Goal: Task Accomplishment & Management: Manage account settings

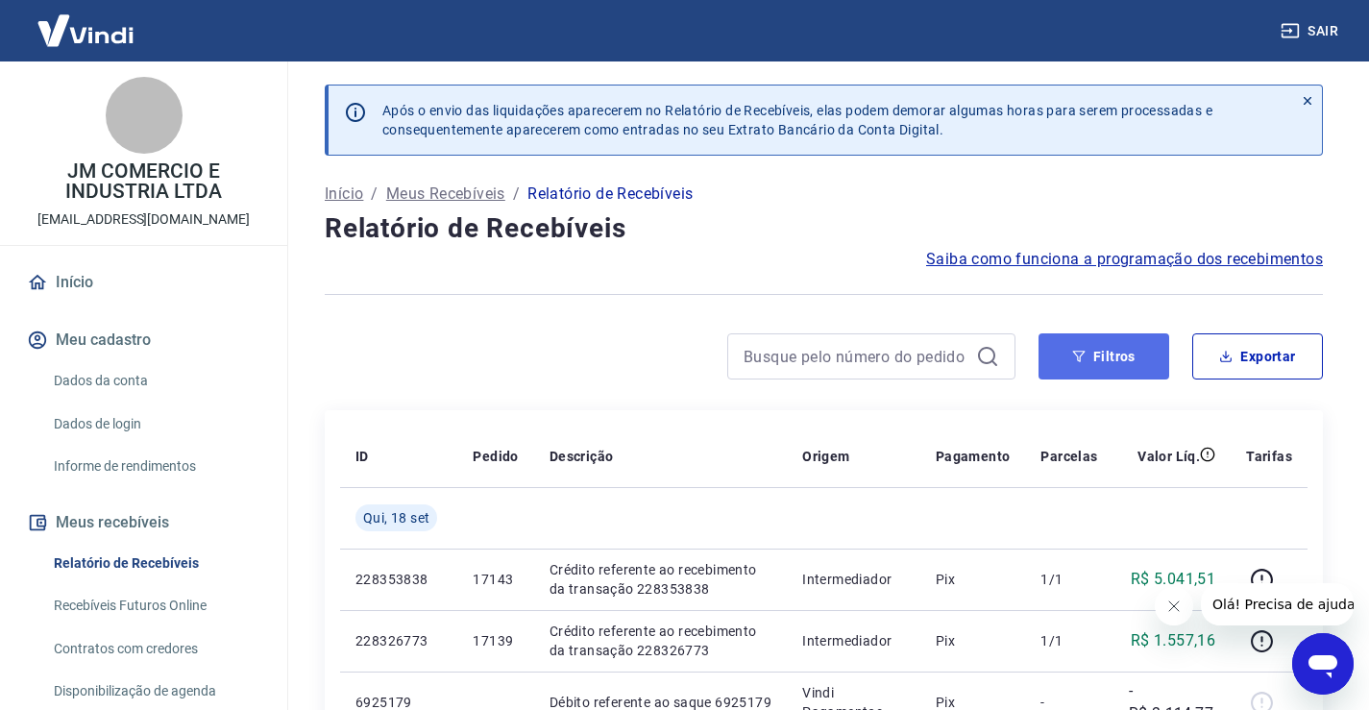
click at [1113, 367] on button "Filtros" at bounding box center [1103, 356] width 131 height 46
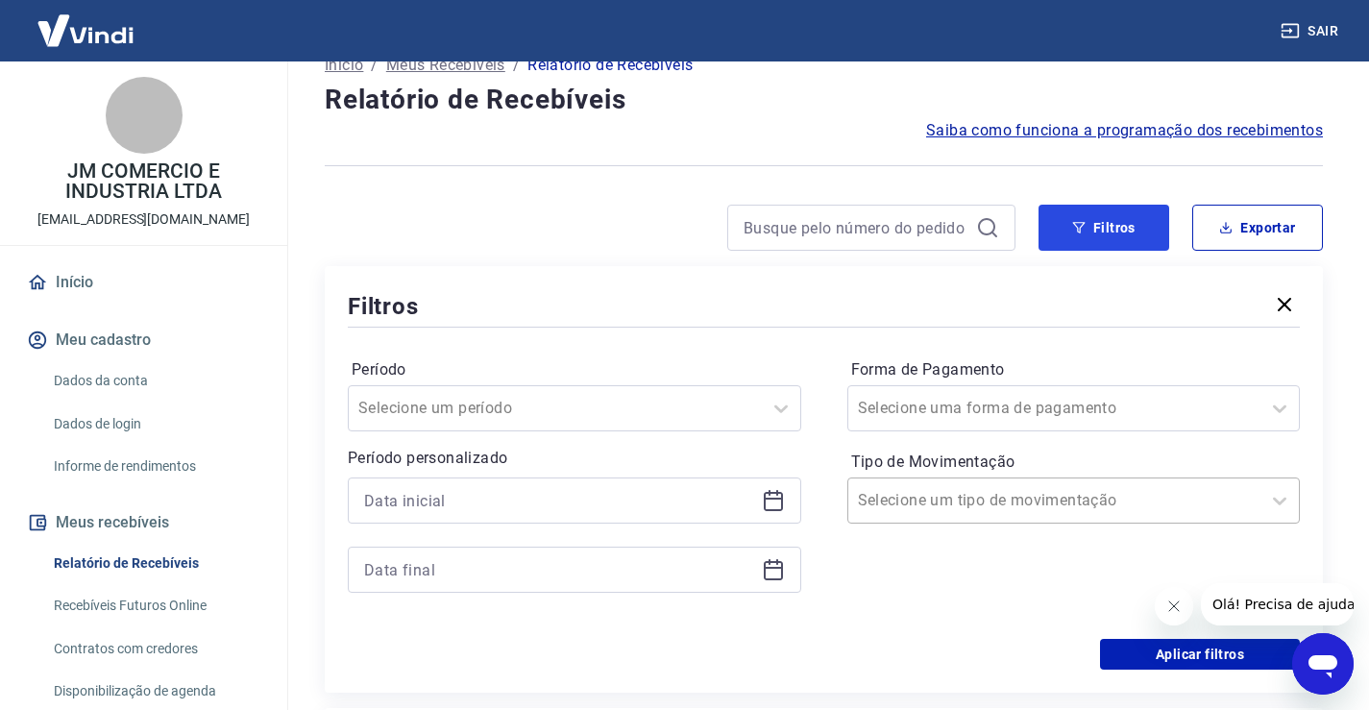
scroll to position [192, 0]
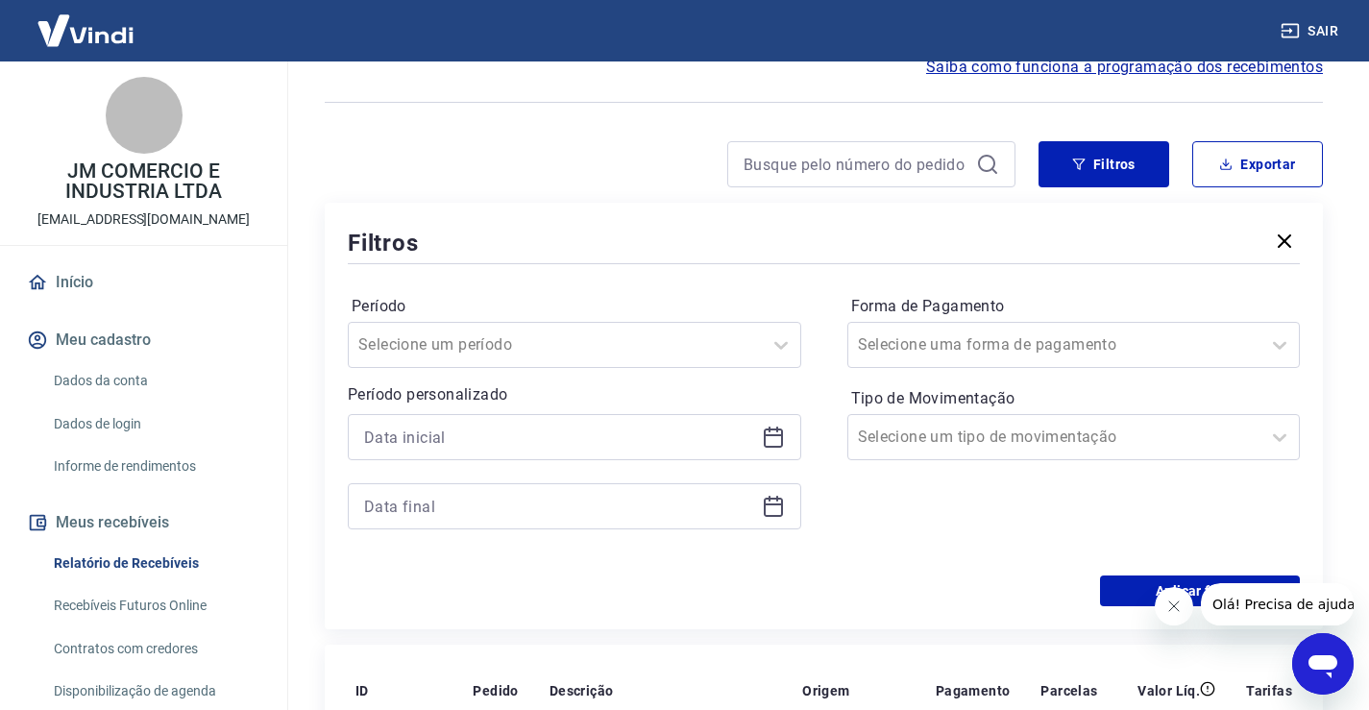
click at [769, 439] on icon at bounding box center [773, 437] width 23 height 23
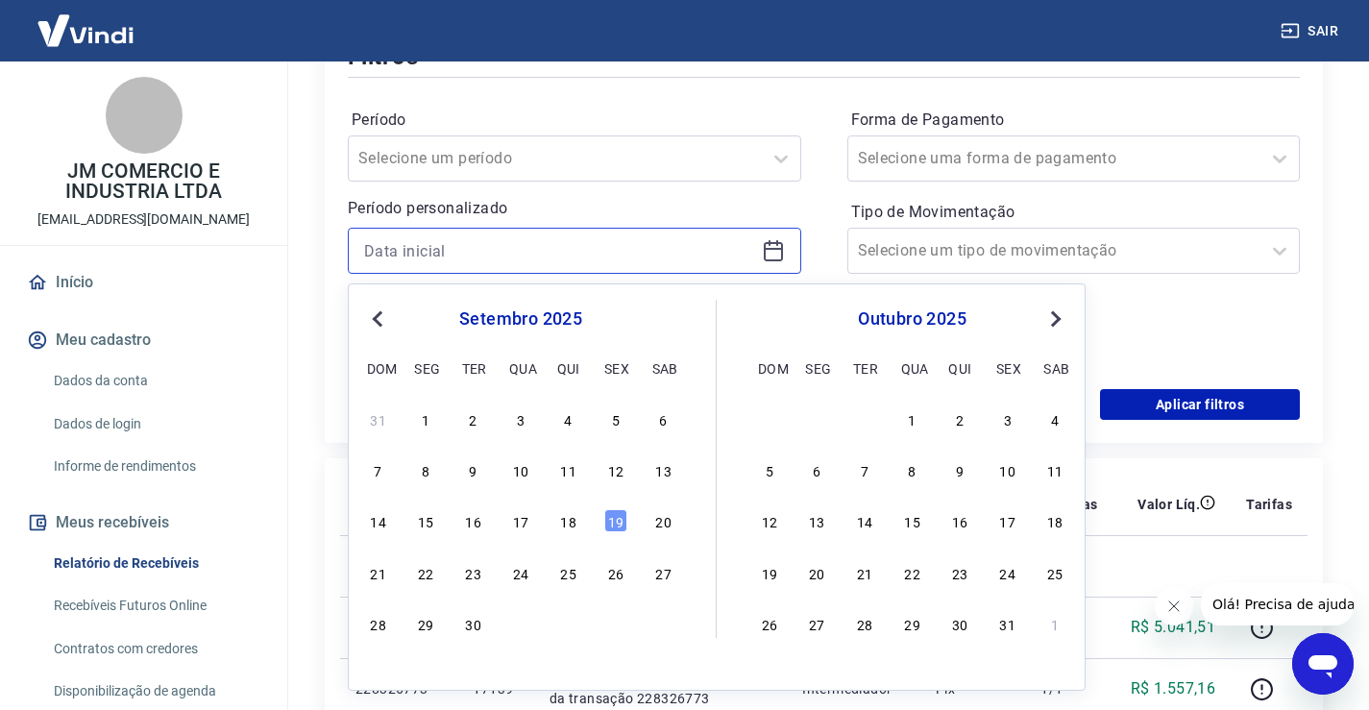
scroll to position [384, 0]
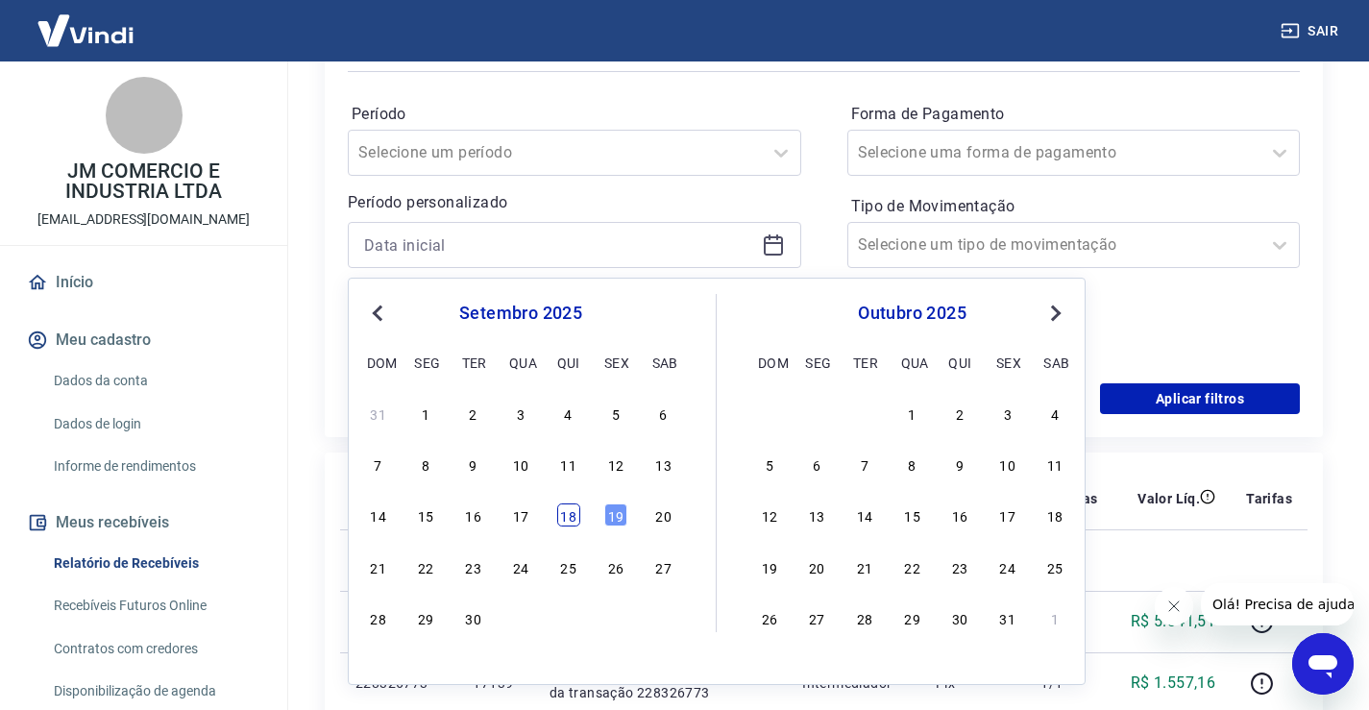
click at [570, 517] on div "18" at bounding box center [568, 514] width 23 height 23
type input "18/09/2025"
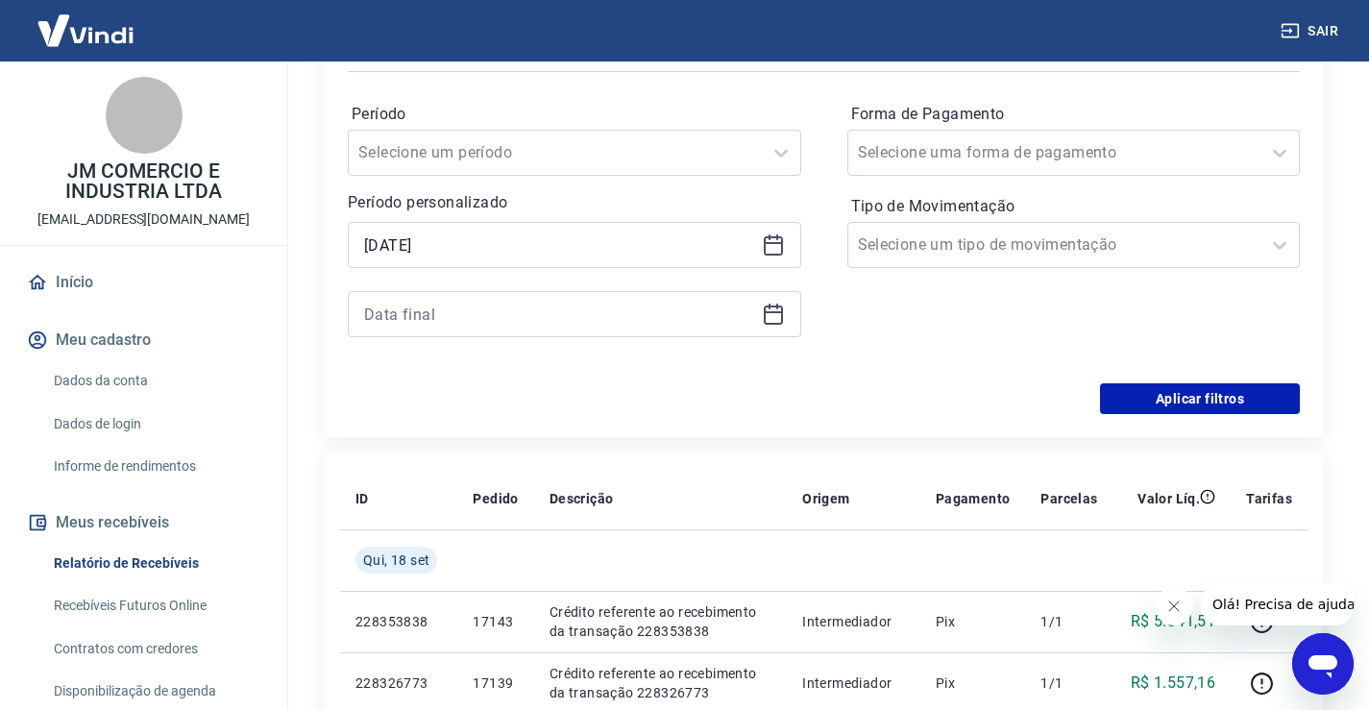
click at [794, 313] on div at bounding box center [574, 314] width 453 height 46
click at [780, 319] on icon at bounding box center [773, 314] width 23 height 23
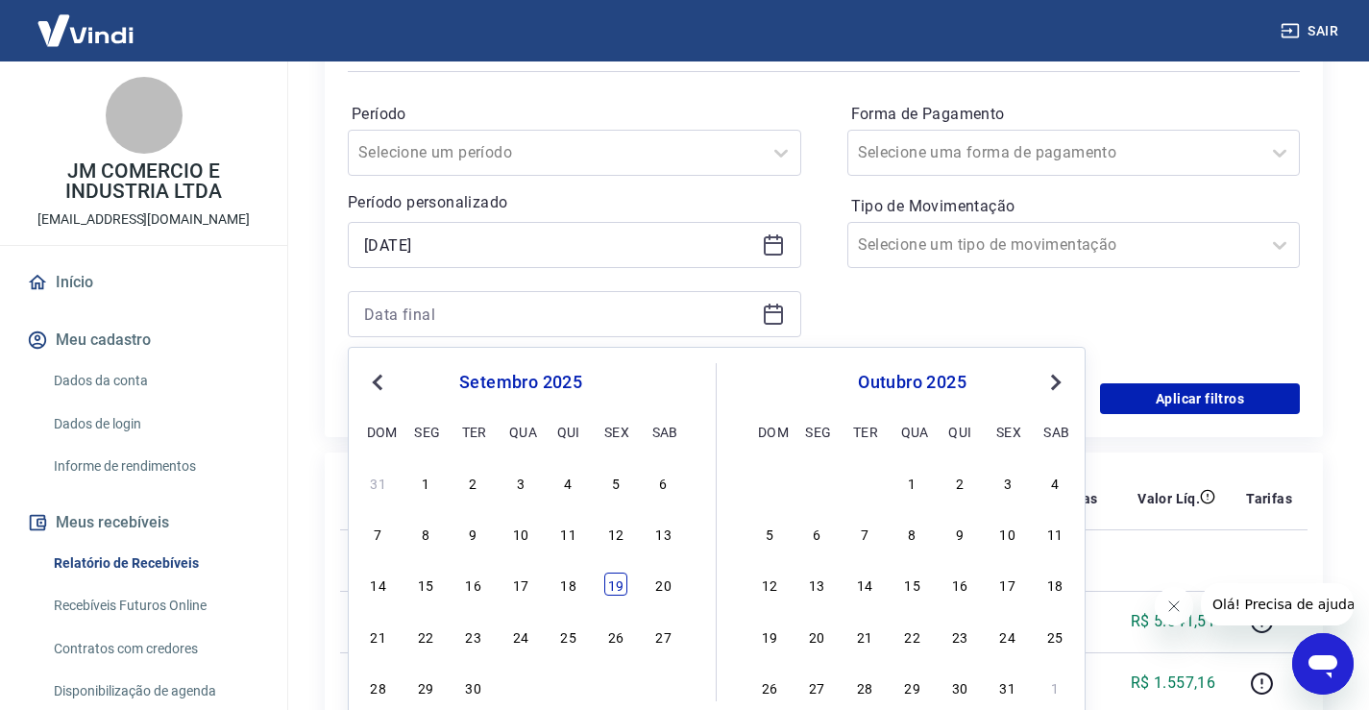
click at [611, 587] on div "19" at bounding box center [615, 583] width 23 height 23
type input "19/09/2025"
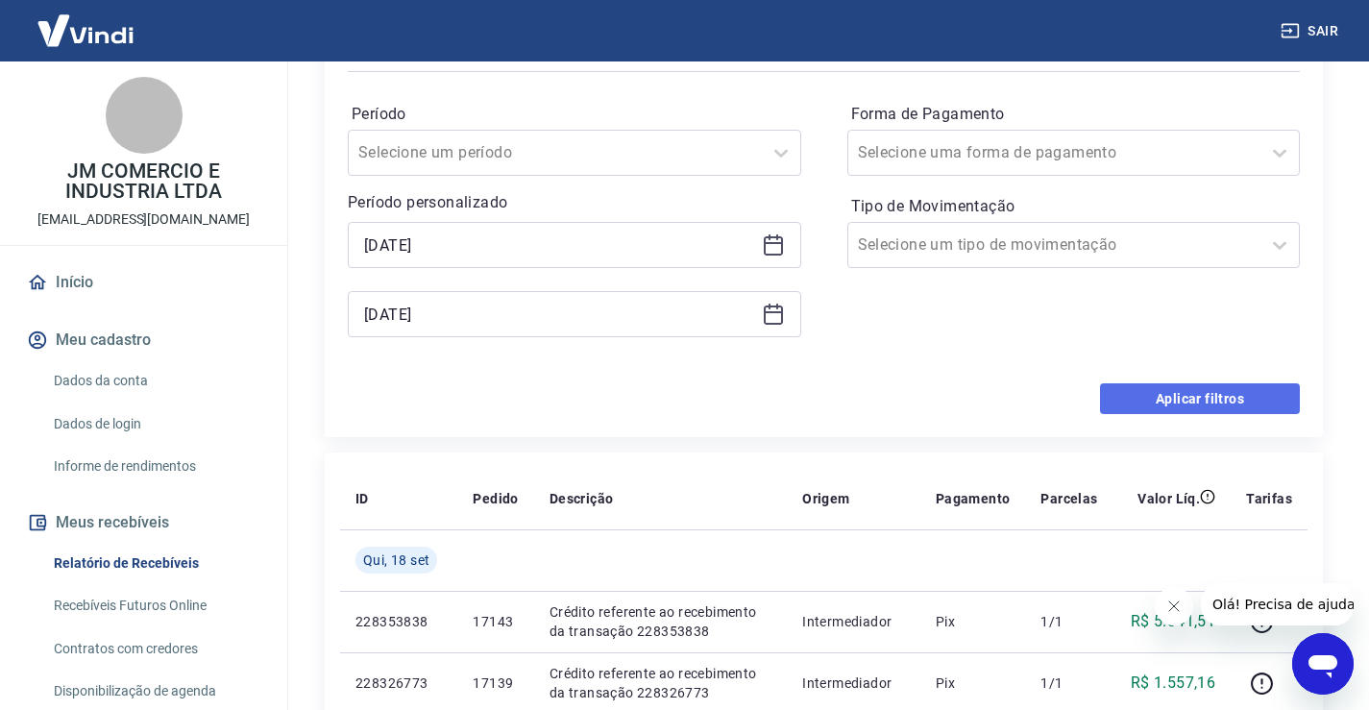
click at [1176, 398] on button "Aplicar filtros" at bounding box center [1200, 398] width 200 height 31
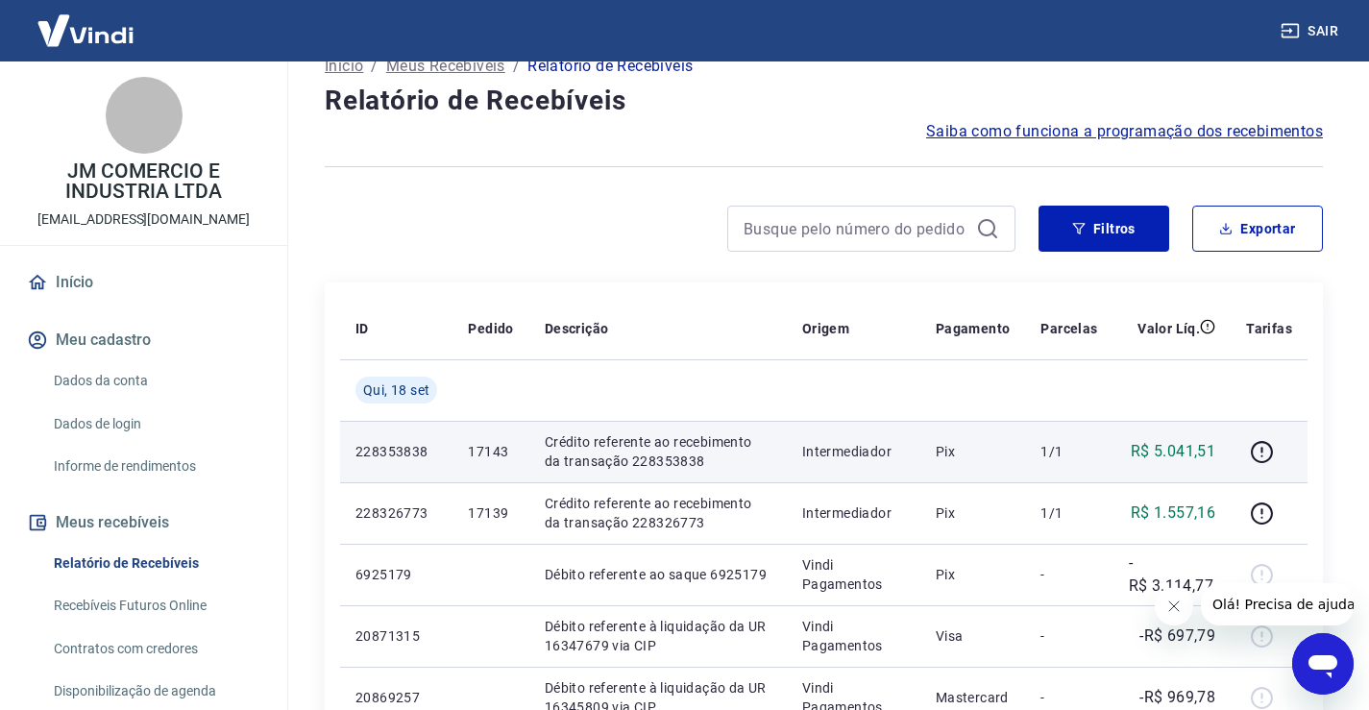
scroll to position [96, 0]
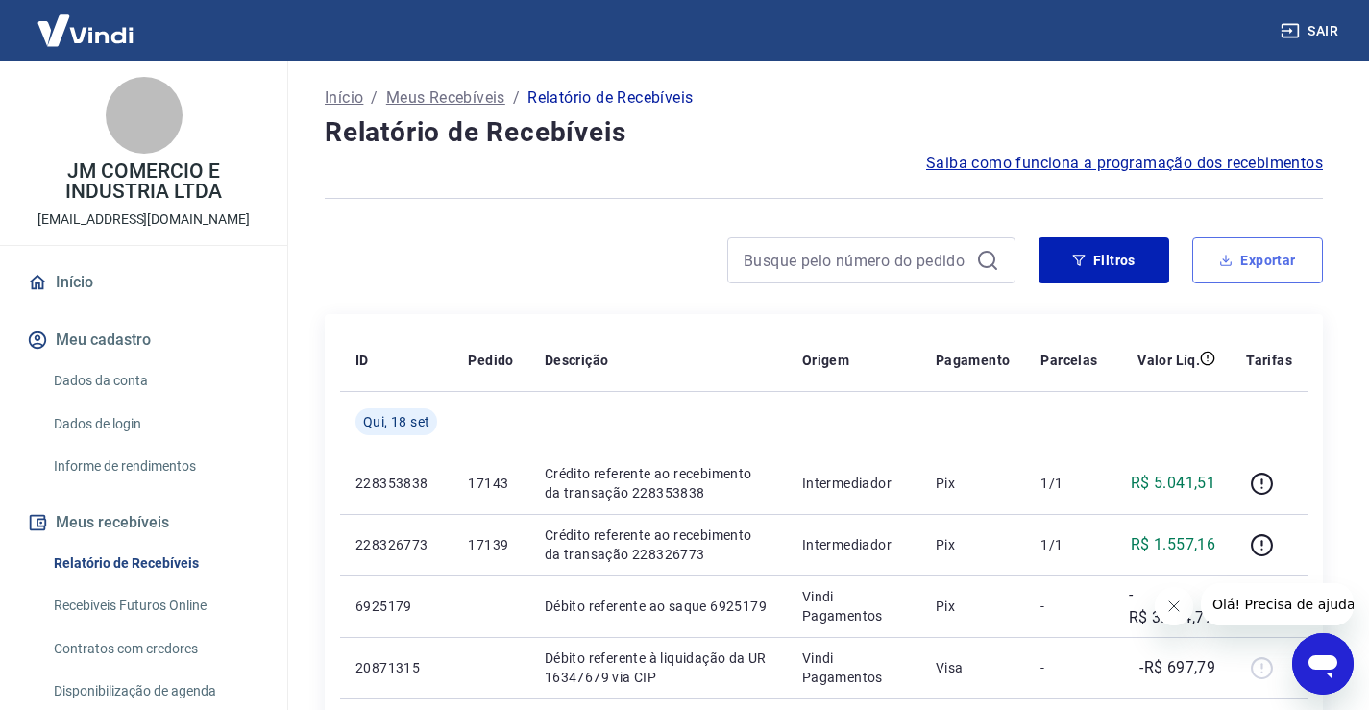
click at [1263, 267] on button "Exportar" at bounding box center [1257, 260] width 131 height 46
type input "18/09/2025"
type input "19/09/2025"
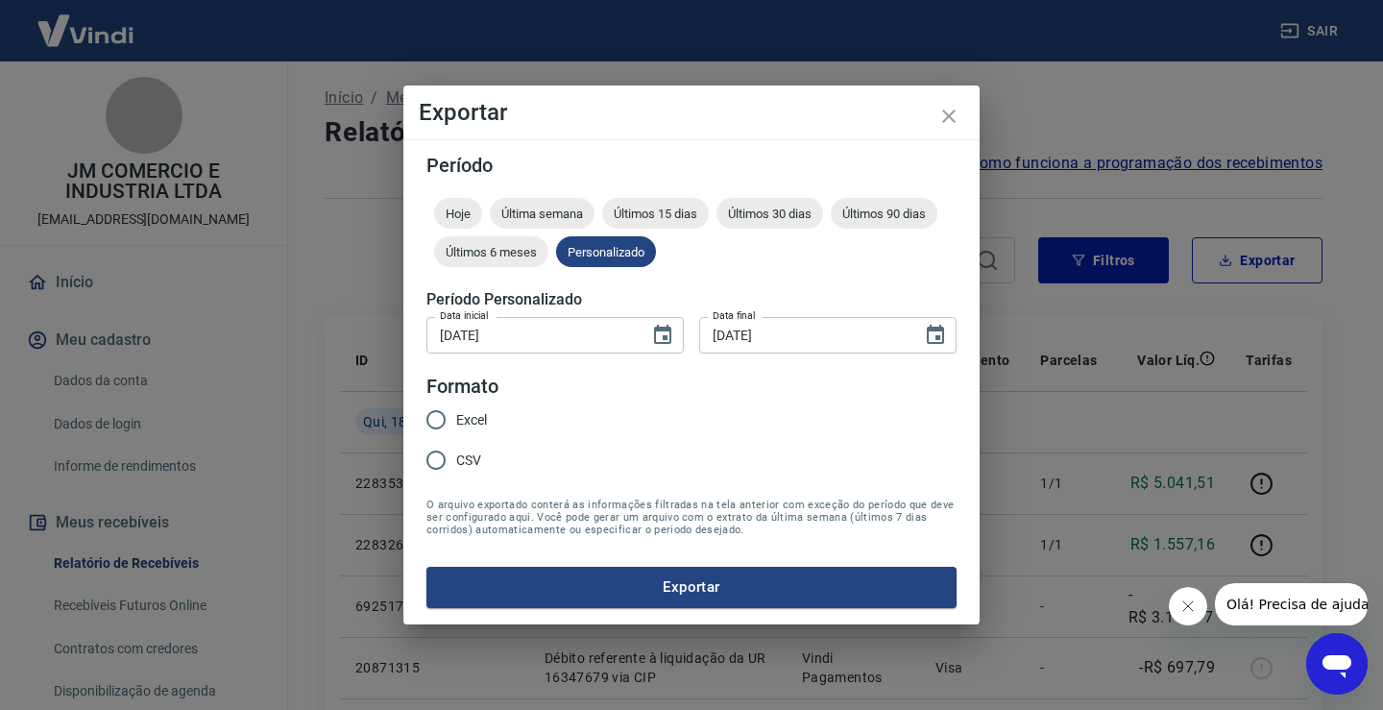
click at [442, 418] on input "Excel" at bounding box center [436, 420] width 40 height 40
radio input "true"
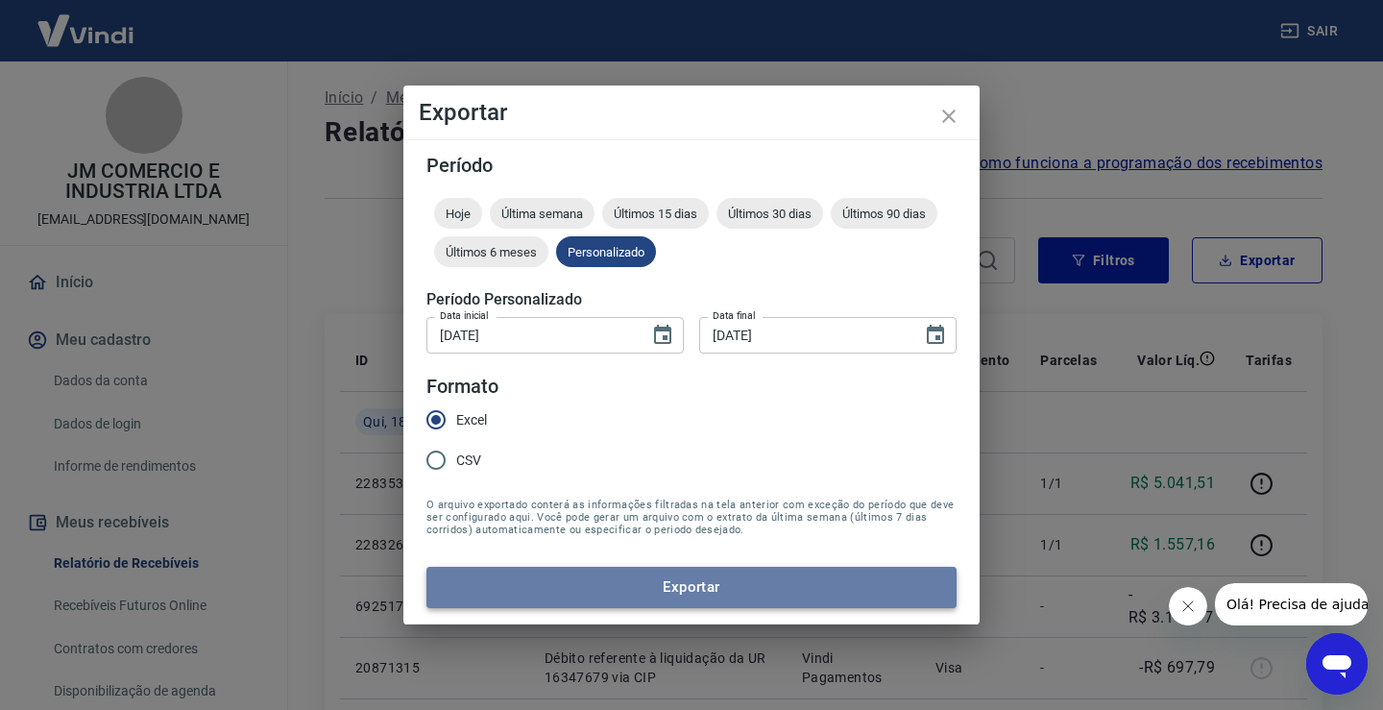
click at [692, 597] on button "Exportar" at bounding box center [691, 587] width 530 height 40
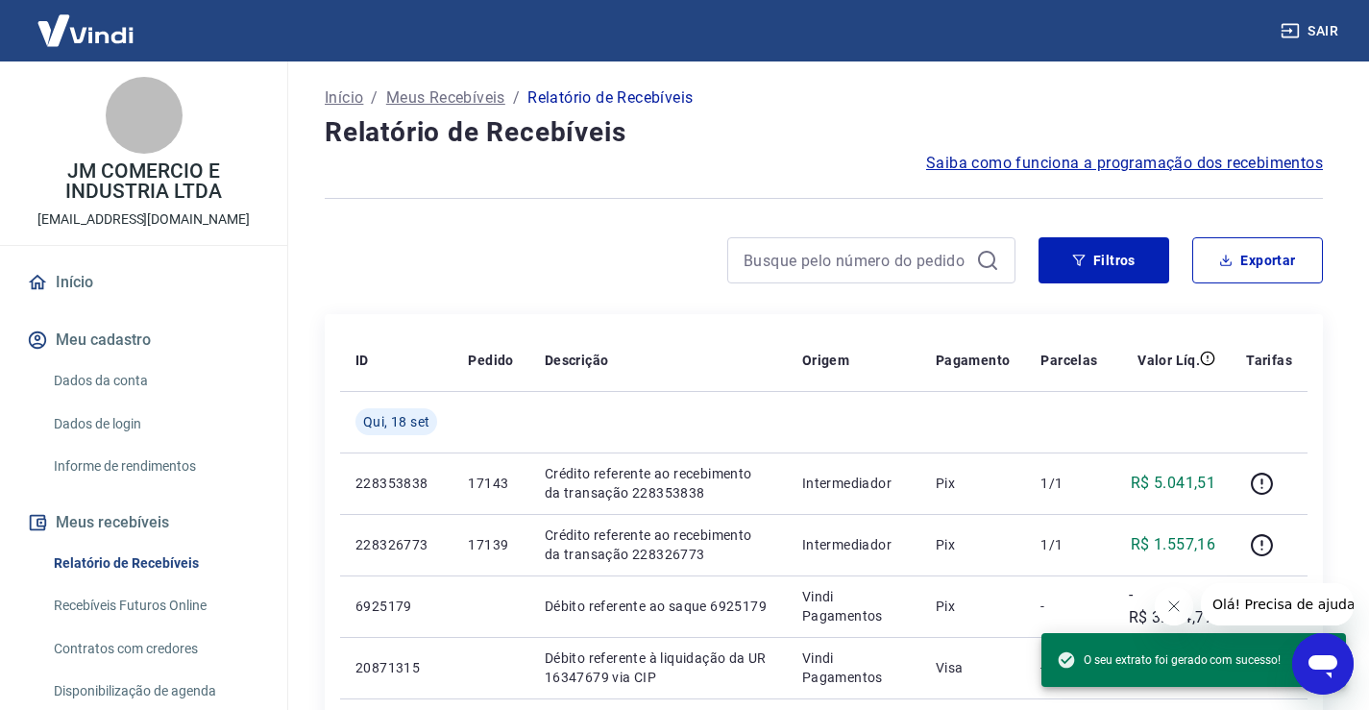
drag, startPoint x: 1106, startPoint y: 268, endPoint x: 1004, endPoint y: 295, distance: 105.3
click at [1106, 268] on button "Filtros" at bounding box center [1103, 260] width 131 height 46
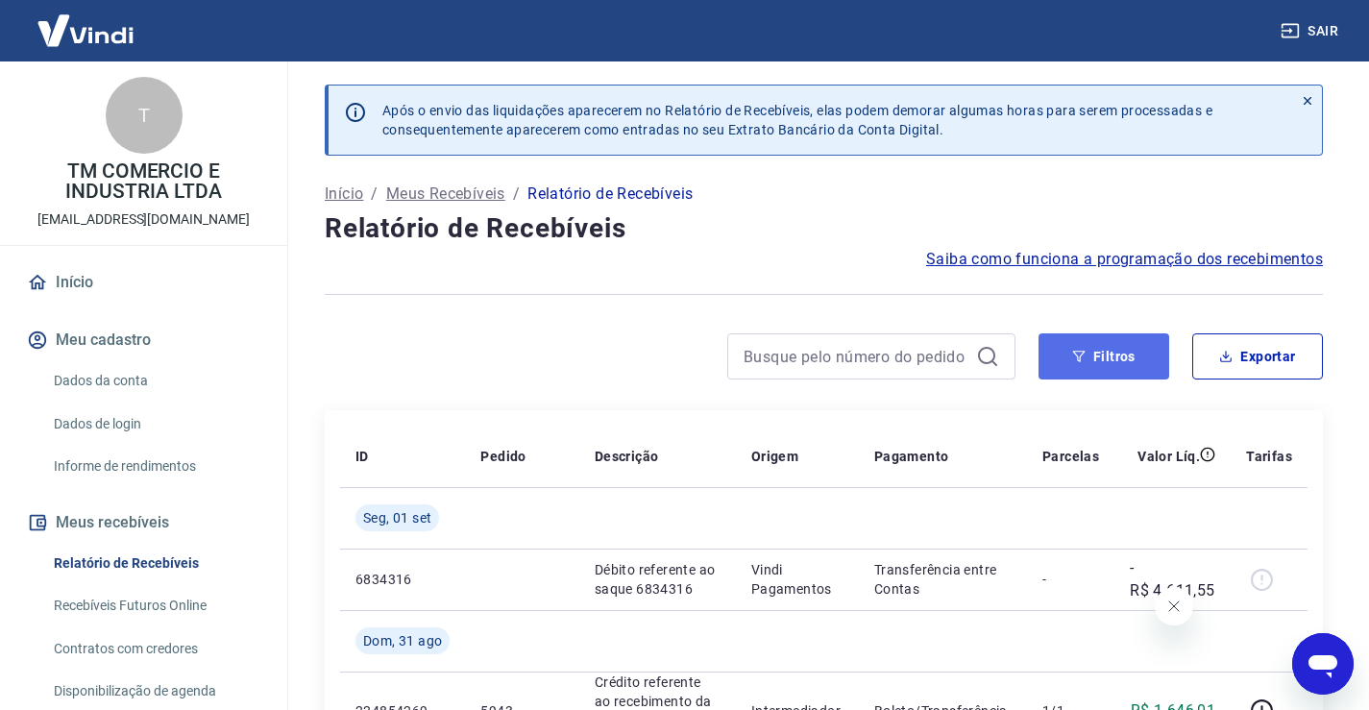
drag, startPoint x: 1102, startPoint y: 344, endPoint x: 1098, endPoint y: 353, distance: 10.3
click at [1102, 343] on button "Filtros" at bounding box center [1103, 356] width 131 height 46
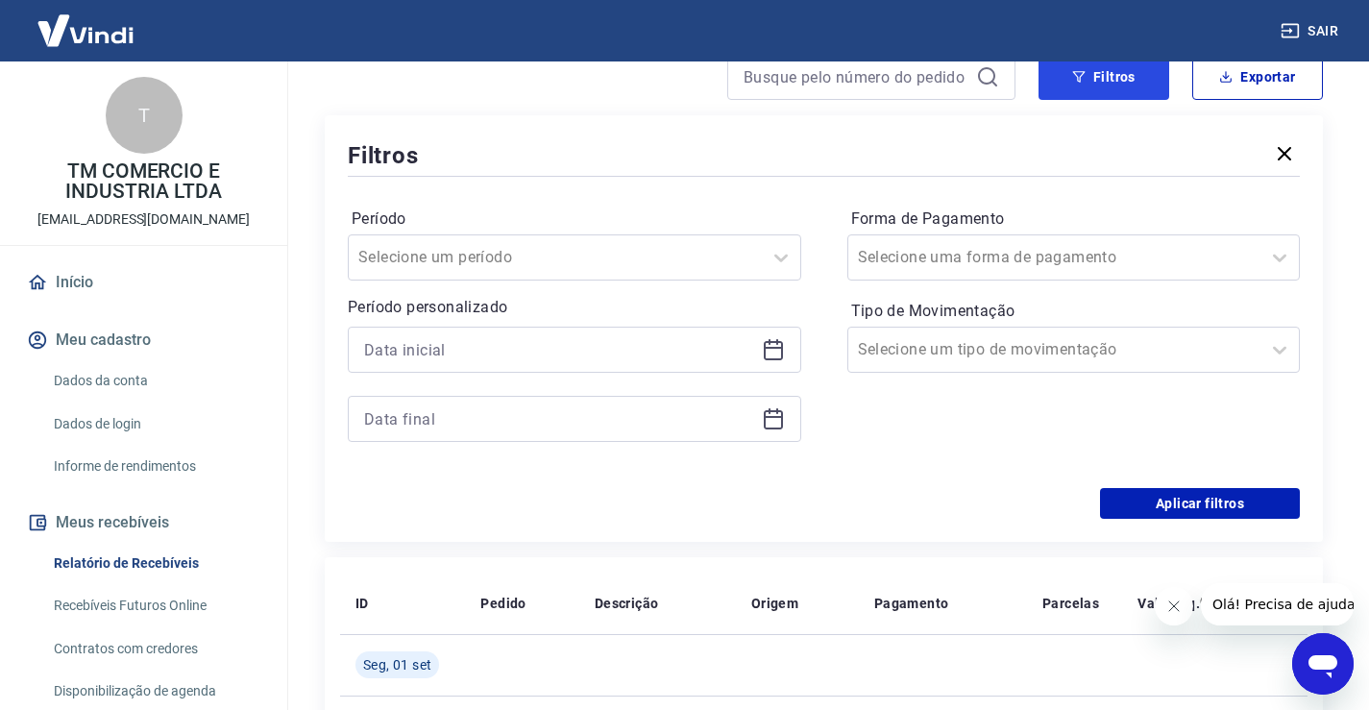
scroll to position [288, 0]
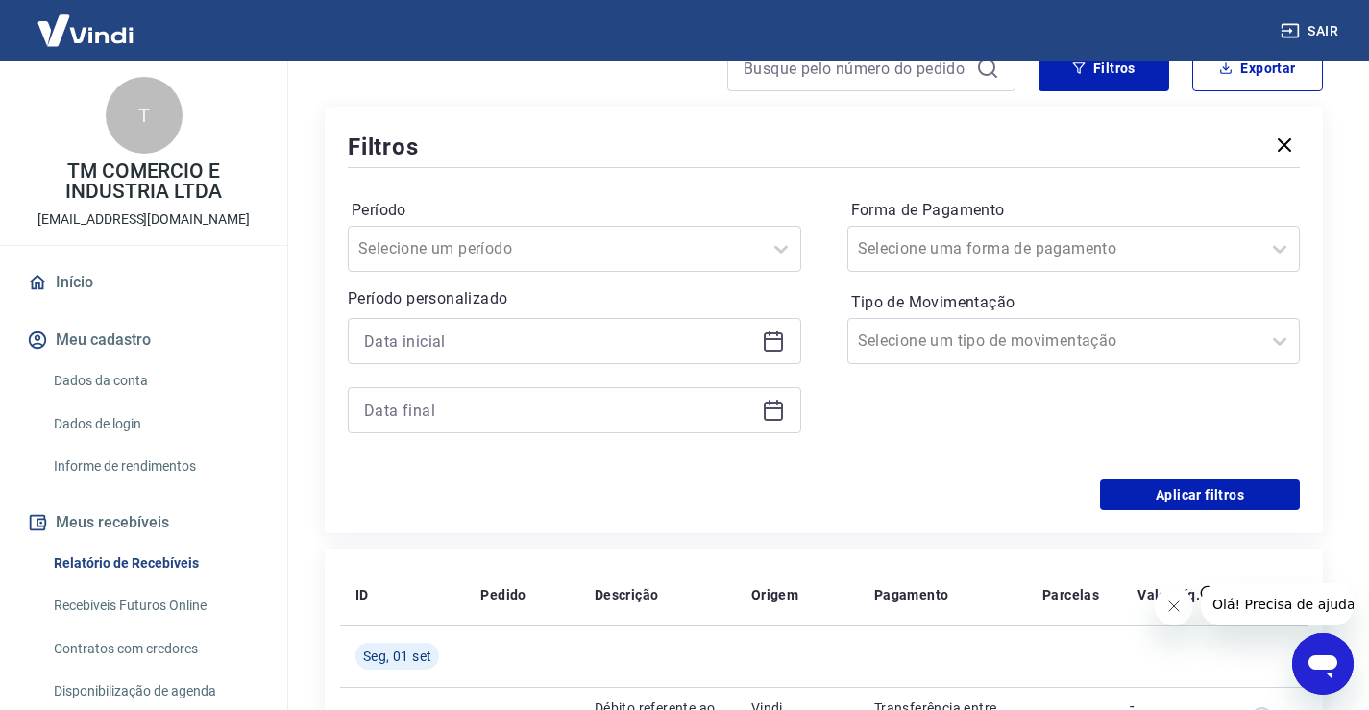
click at [771, 341] on icon at bounding box center [773, 340] width 23 height 23
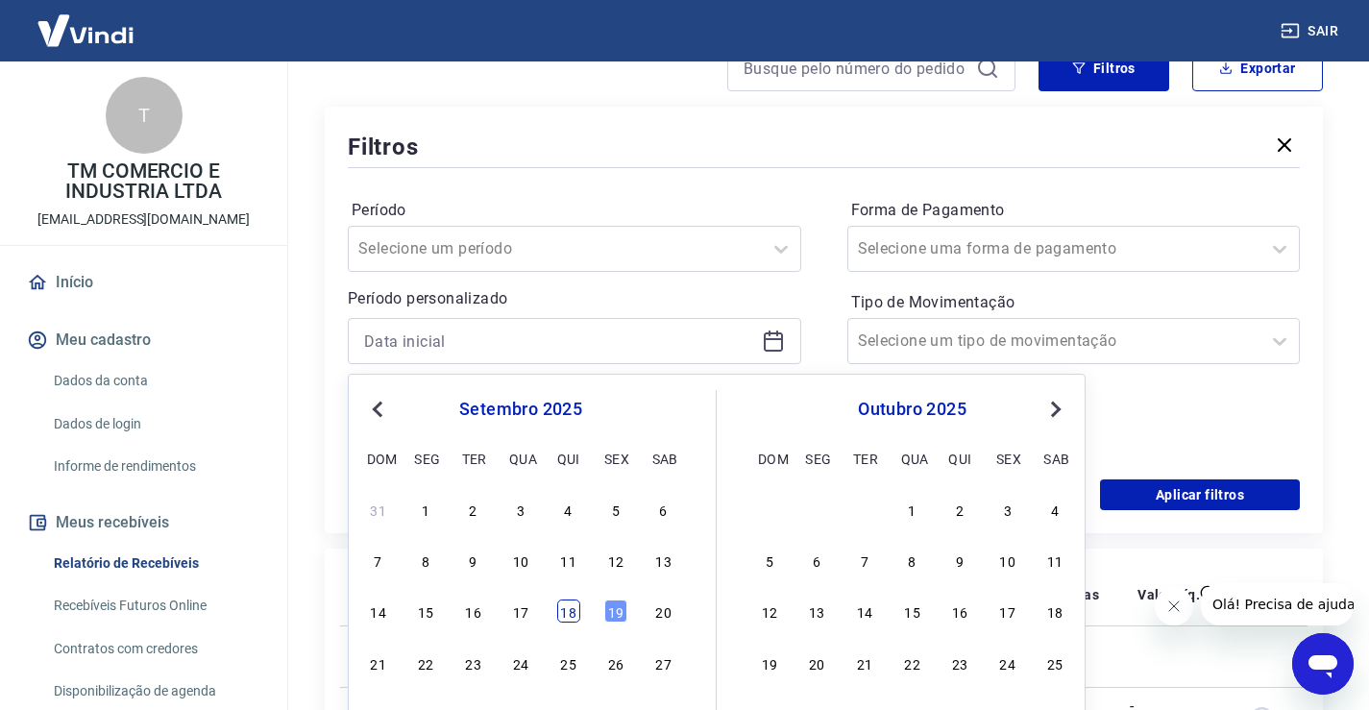
click at [570, 618] on div "18" at bounding box center [568, 610] width 23 height 23
type input "18/09/2025"
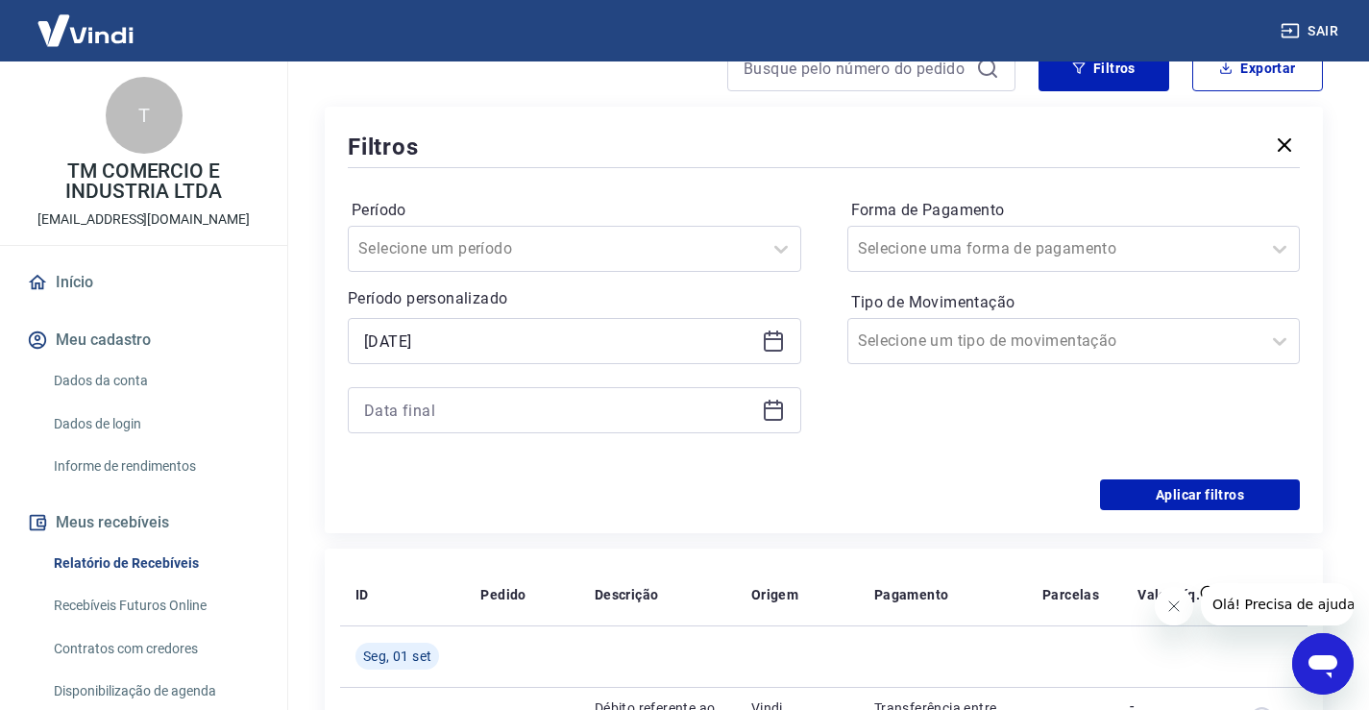
click at [766, 417] on icon at bounding box center [773, 410] width 23 height 23
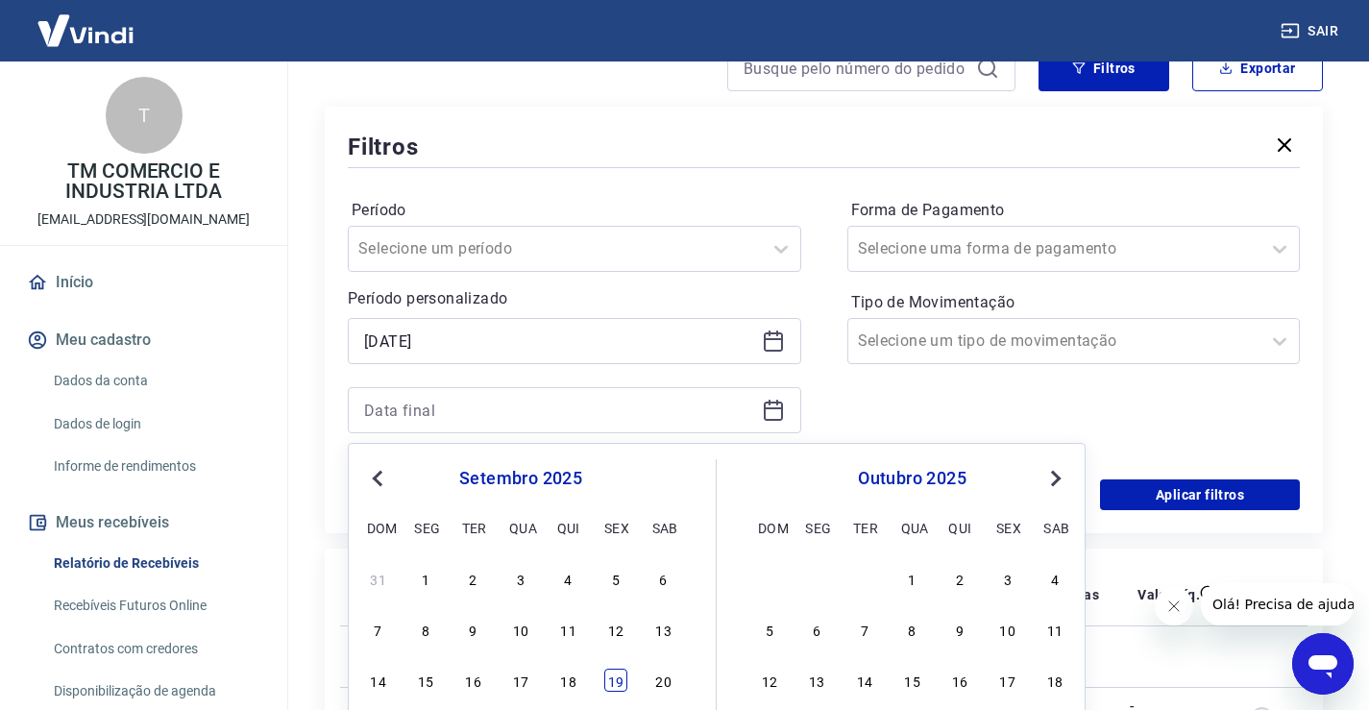
click at [617, 685] on div "19" at bounding box center [615, 680] width 23 height 23
type input "19/09/2025"
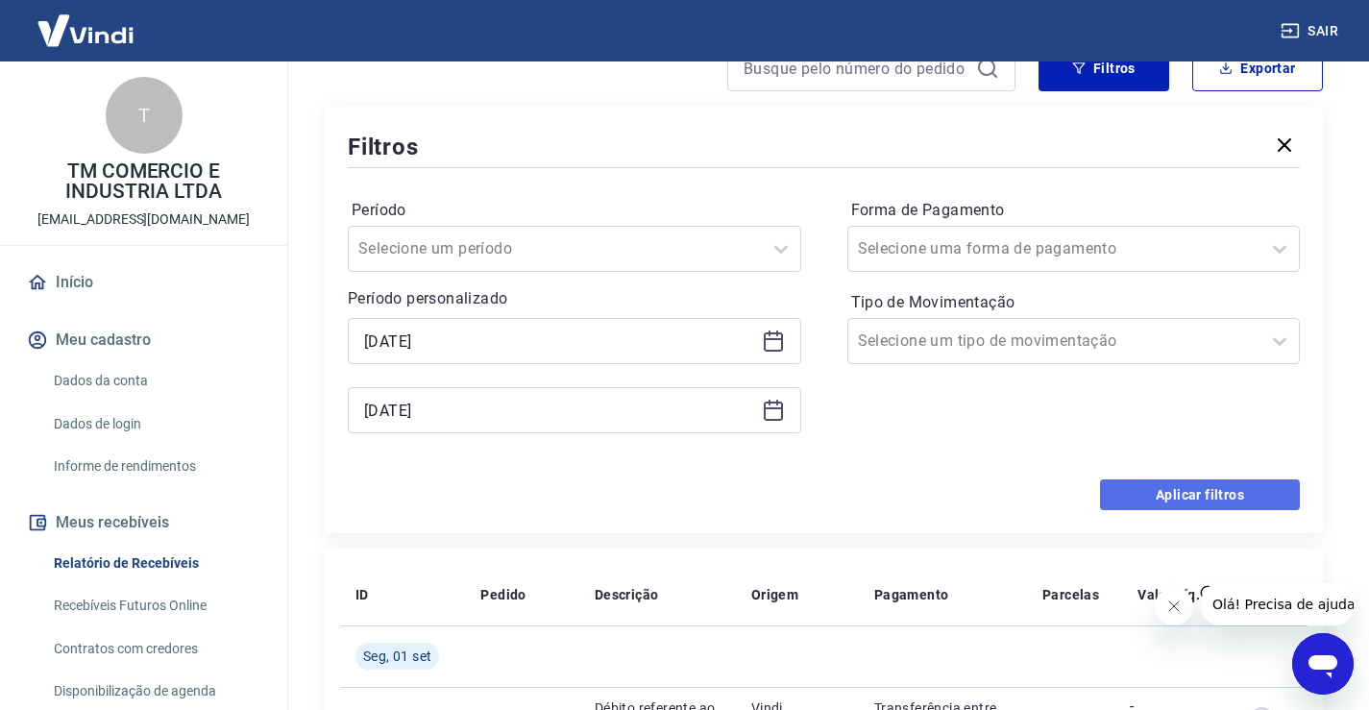
click at [1177, 494] on button "Aplicar filtros" at bounding box center [1200, 494] width 200 height 31
